Goal: Entertainment & Leisure: Consume media (video, audio)

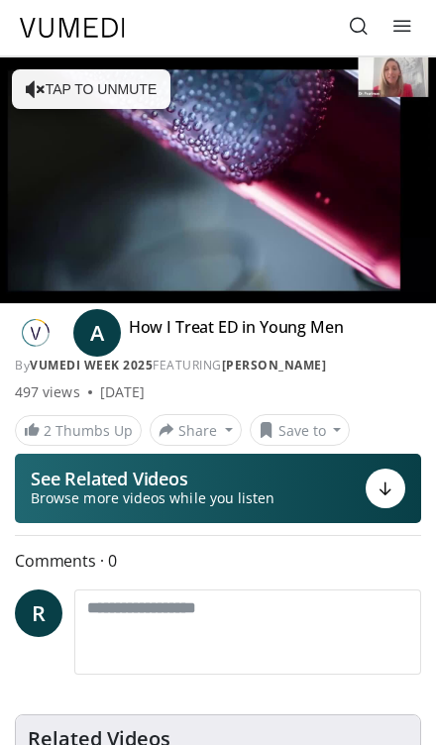
click at [5, 463] on div "**********" at bounding box center [218, 385] width 436 height 658
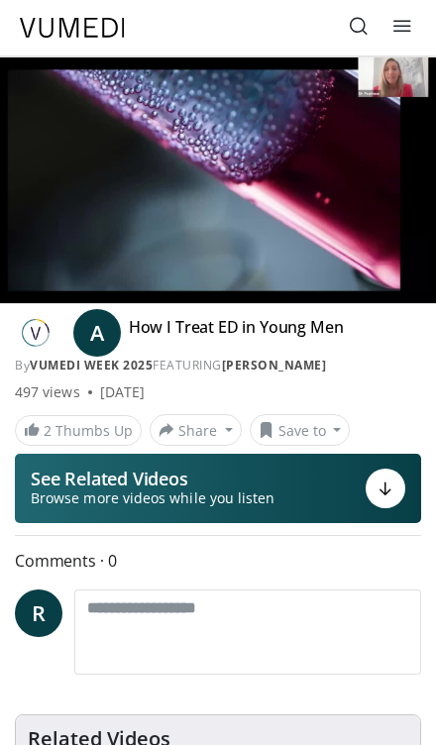
click at [387, 175] on div "10 seconds Tap to unmute" at bounding box center [218, 180] width 436 height 246
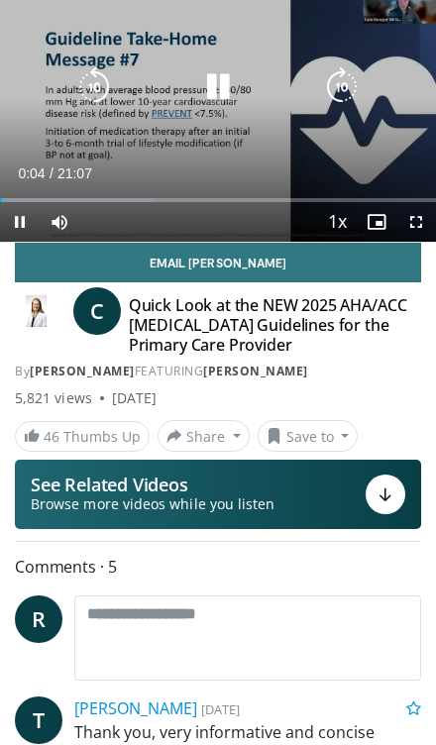
click at [407, 225] on span "Video Player" at bounding box center [416, 222] width 40 height 40
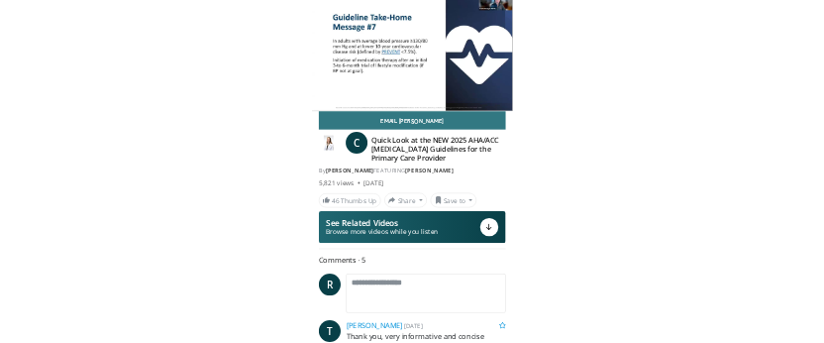
scroll to position [387, 0]
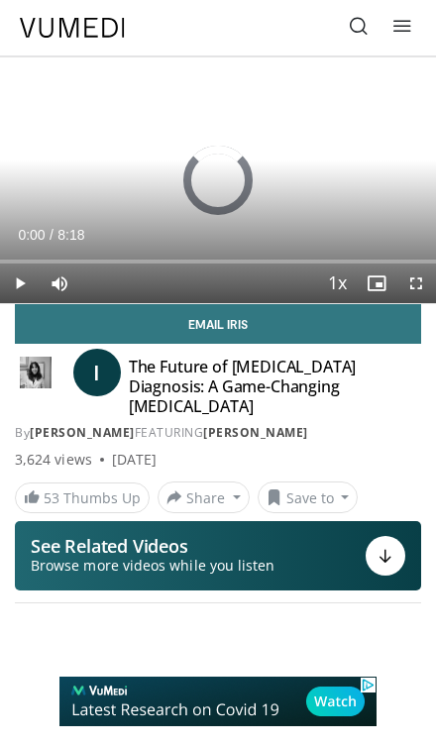
scroll to position [123, 0]
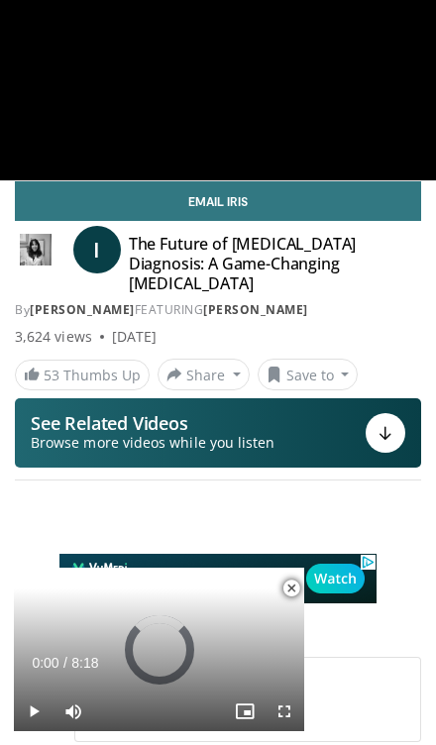
click at [340, 97] on div "**********" at bounding box center [218, 58] width 436 height 246
click at [363, 87] on div "**********" at bounding box center [218, 58] width 436 height 246
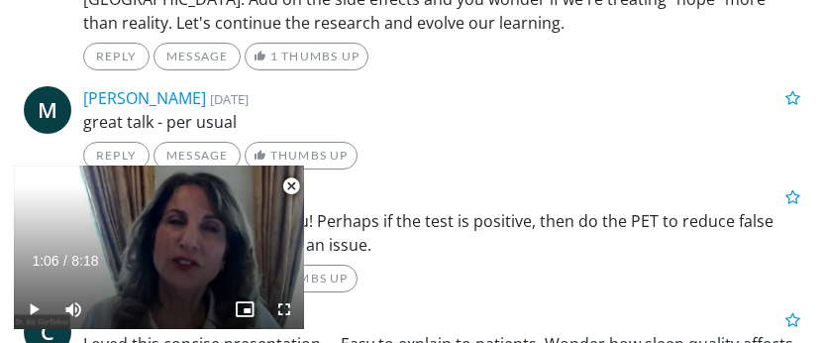
scroll to position [834, 0]
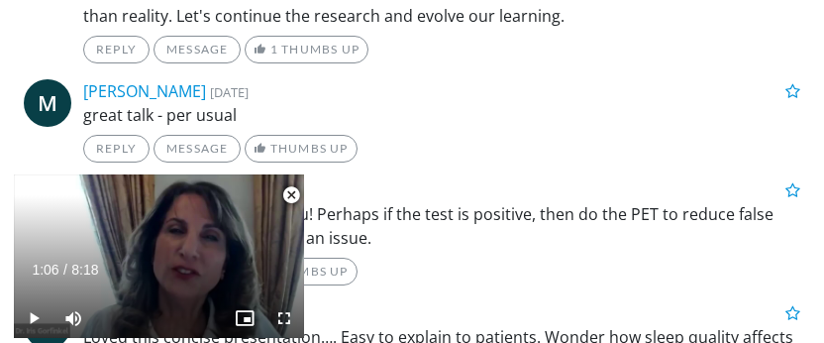
click at [435, 166] on ul "J Jonathan Gordon 2 days, 21 hours ago Reply Message 1 Thumbs Up M Mark Keller …" at bounding box center [412, 253] width 776 height 944
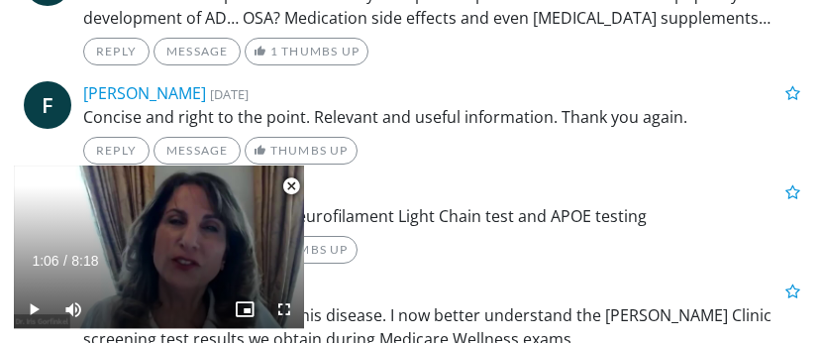
scroll to position [1169, 0]
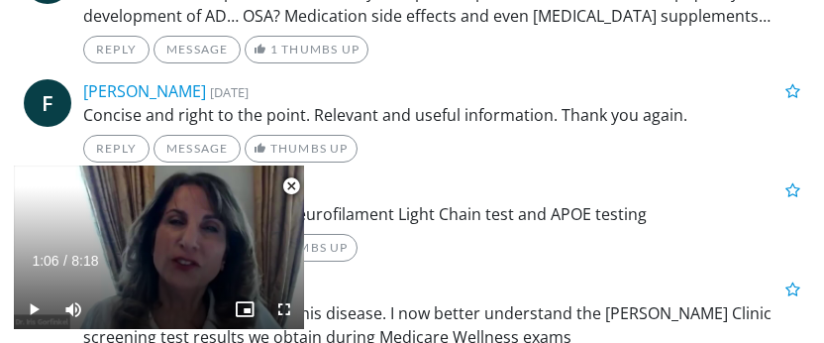
click at [435, 103] on p "Concise and right to the point. Relevant and useful information. Thank you agai…" at bounding box center [441, 115] width 717 height 24
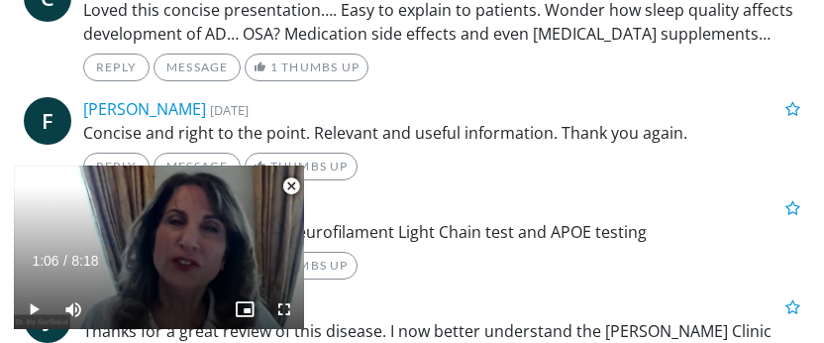
scroll to position [1122, 0]
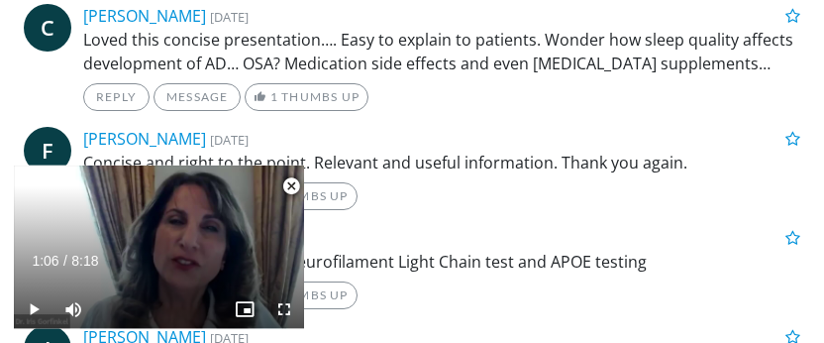
click at [435, 18] on div "Christine Weller 3 weeks, 2 days ago" at bounding box center [441, 16] width 747 height 24
click at [435, 28] on p "Loved this concise presentation…. Easy to explain to patients. Wonder how sleep…" at bounding box center [441, 52] width 717 height 48
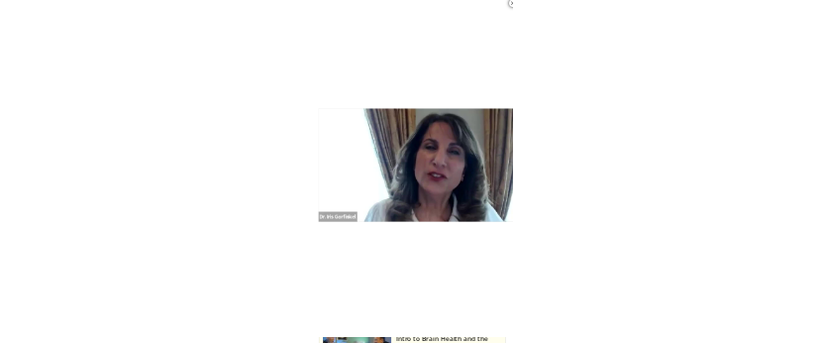
scroll to position [1643, 0]
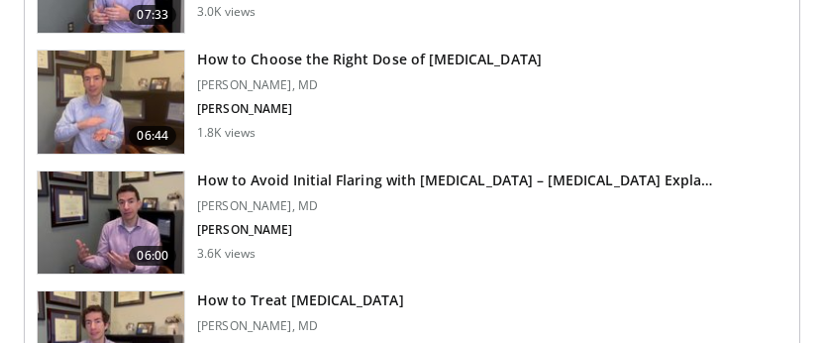
scroll to position [3230, 0]
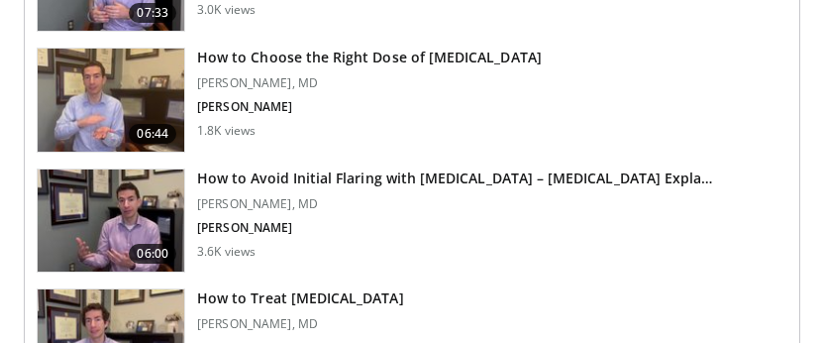
click at [443, 61] on h3 "How to Choose the Right Dose of [MEDICAL_DATA]" at bounding box center [369, 58] width 345 height 20
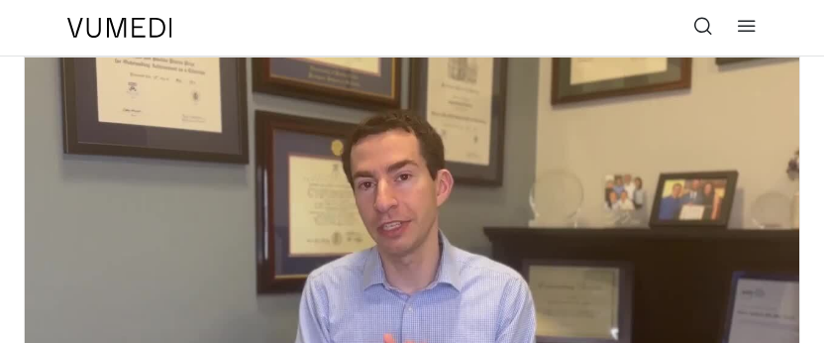
click at [321, 13] on div "Specialties Adult & Family Medicine Allergy, Asthma, Immunology Anesthesiology …" at bounding box center [411, 27] width 713 height 55
click at [403, 52] on div "Specialties Adult & Family Medicine Allergy, Asthma, Immunology Anesthesiology …" at bounding box center [411, 27] width 713 height 55
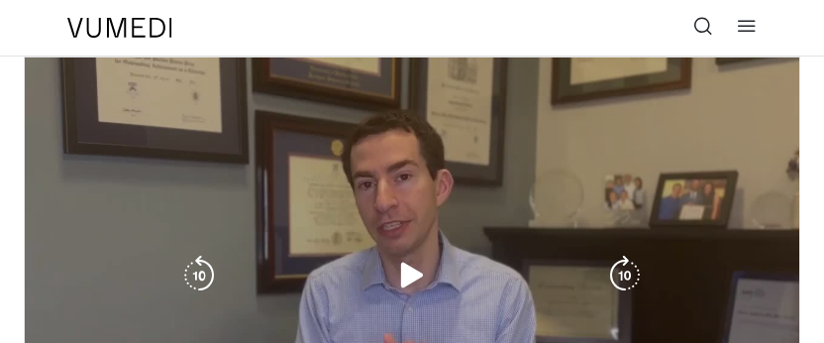
click at [493, 75] on div "10 seconds Tap to unmute" at bounding box center [412, 275] width 774 height 436
click at [495, 30] on div "Specialties Adult & Family Medicine Allergy, Asthma, Immunology Anesthesiology …" at bounding box center [411, 27] width 713 height 55
